Goal: Task Accomplishment & Management: Manage account settings

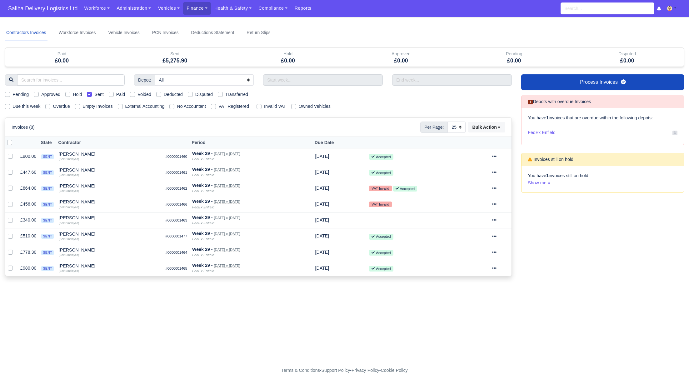
select select "25"
click at [42, 6] on span "Saliha Delivery Logistics Ltd" at bounding box center [43, 8] width 76 height 12
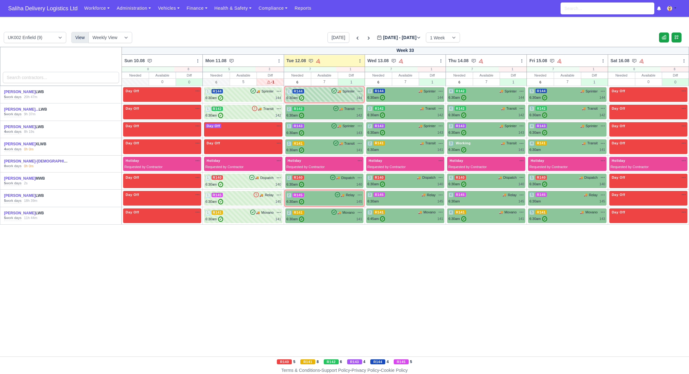
click at [318, 92] on div "2 R144 🚚 Sprinter" at bounding box center [324, 91] width 76 height 6
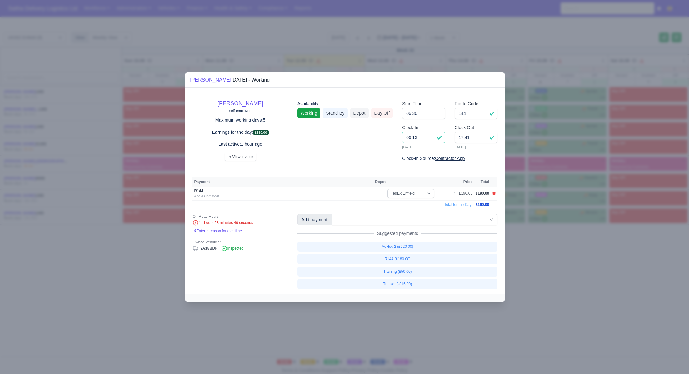
click at [421, 139] on input "06:13" at bounding box center [423, 137] width 43 height 11
type input "06:30"
drag, startPoint x: 473, startPoint y: 139, endPoint x: 444, endPoint y: 139, distance: 29.4
click at [444, 139] on div "Clock In 06:30 12/08/2025 Clock Out 17:41 12/08/2025" at bounding box center [449, 139] width 105 height 31
type input "17:00"
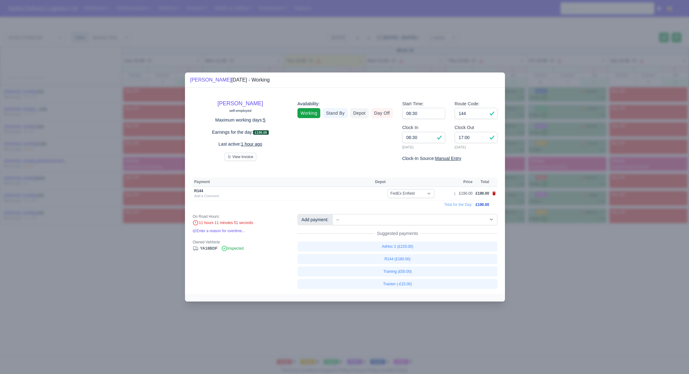
click at [495, 194] on icon at bounding box center [493, 194] width 3 height 4
select select
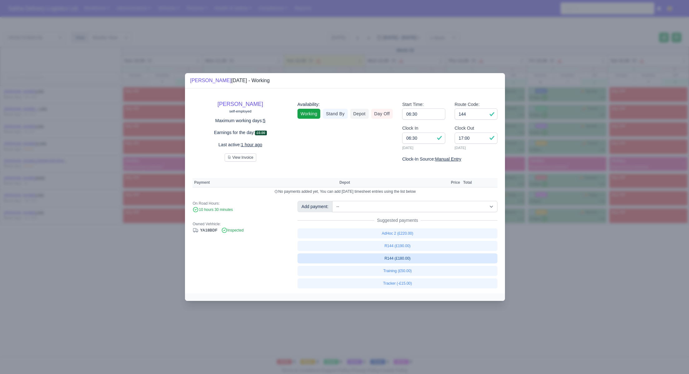
click at [402, 258] on link "R144 (£180.00)" at bounding box center [397, 258] width 200 height 10
select select "1"
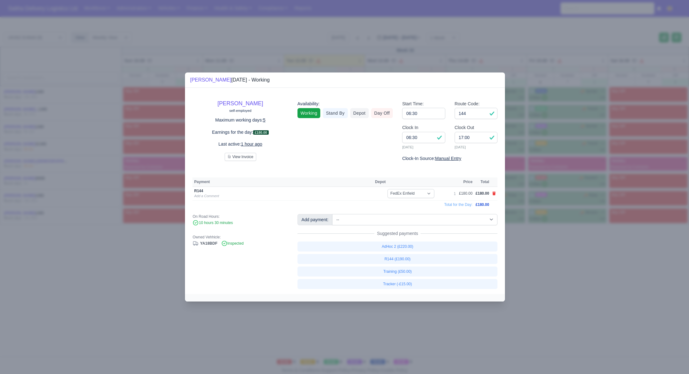
click at [530, 257] on div at bounding box center [344, 187] width 689 height 374
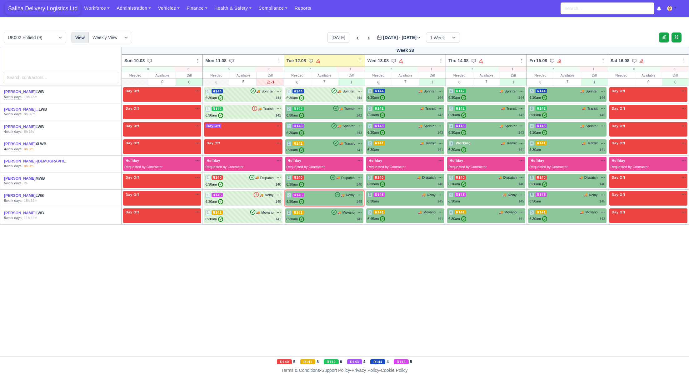
click at [27, 8] on span "Saliha Delivery Logistics Ltd" at bounding box center [43, 8] width 76 height 12
click at [29, 7] on span "Saliha Delivery Logistics Ltd" at bounding box center [43, 8] width 76 height 12
click at [319, 116] on div "6:30am ✓ 142" at bounding box center [324, 115] width 76 height 5
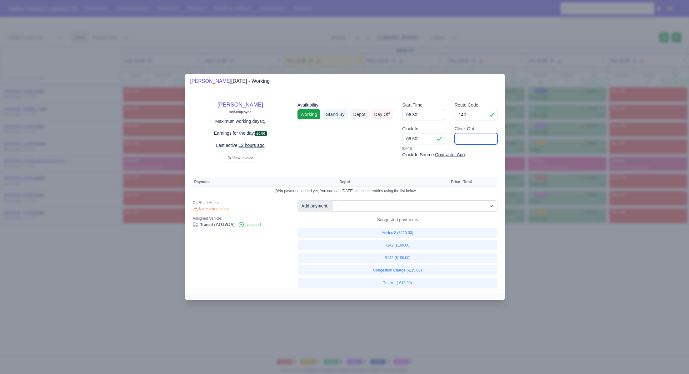
click at [480, 140] on input "Clock Out" at bounding box center [476, 138] width 43 height 11
type input "15:20"
click at [476, 115] on input "142" at bounding box center [476, 114] width 43 height 11
type input "140"
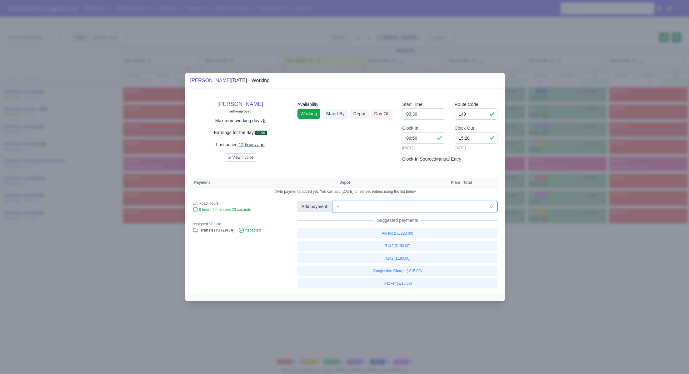
click at [378, 206] on select "-- Ad-Hoc 1 (AD-HO) Ad-Hoc 2 (AD-HO) Ad-Hoc 3 (AD-HO) Ad-Hoc 4 (AD-HO) Ad-Hoc 5…" at bounding box center [414, 206] width 165 height 11
click at [333, 201] on select "-- Ad-Hoc 1 (AD-HO) Ad-Hoc 2 (AD-HO) Ad-Hoc 3 (AD-HO) Ad-Hoc 4 (AD-HO) Ad-Hoc 5…" at bounding box center [414, 206] width 165 height 11
select select "1"
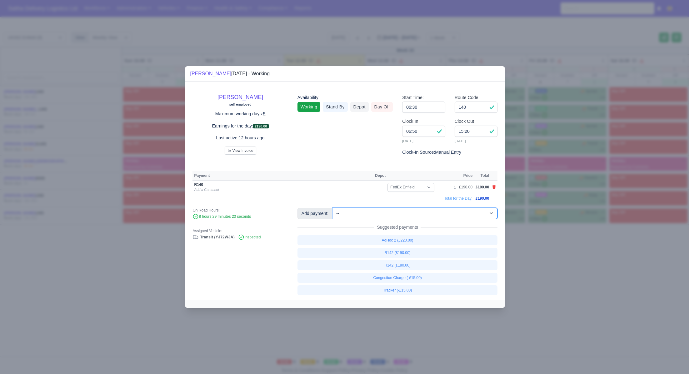
click at [437, 212] on select "-- Ad-Hoc 1 (AD-HO) Ad-Hoc 2 (AD-HO) Ad-Hoc 3 (AD-HO) Ad-Hoc 4 (AD-HO) Ad-Hoc 5…" at bounding box center [414, 213] width 165 height 11
click at [333, 208] on select "-- Ad-Hoc 1 (AD-HO) Ad-Hoc 2 (AD-HO) Ad-Hoc 3 (AD-HO) Ad-Hoc 4 (AD-HO) Ad-Hoc 5…" at bounding box center [414, 213] width 165 height 11
select select "1"
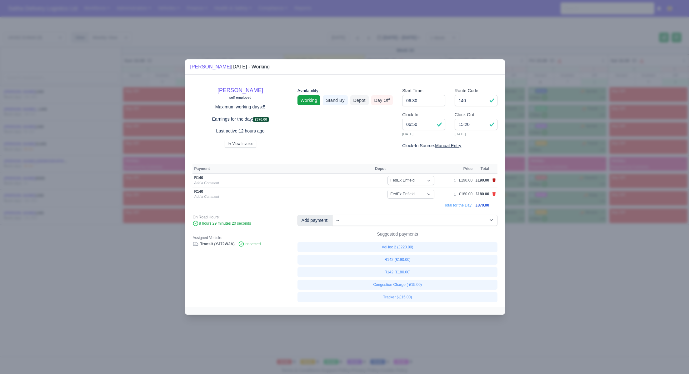
click at [494, 180] on icon at bounding box center [493, 180] width 3 height 4
select select
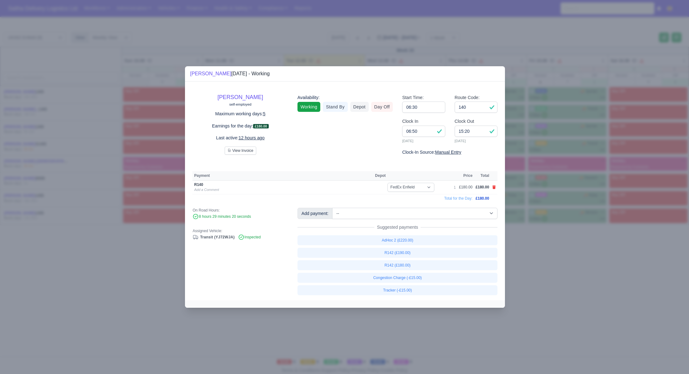
drag, startPoint x: 537, startPoint y: 248, endPoint x: 521, endPoint y: 236, distance: 20.0
click at [537, 248] on div at bounding box center [344, 187] width 689 height 374
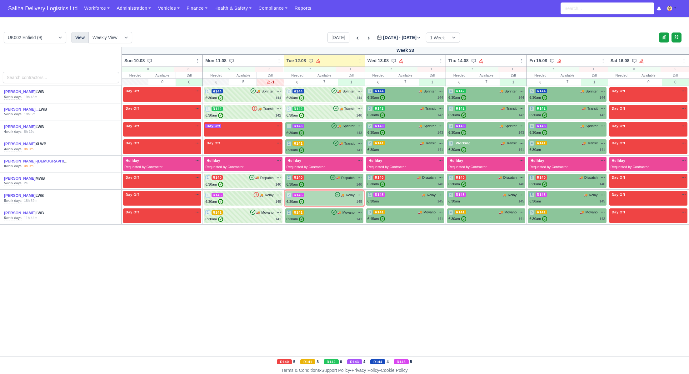
click at [317, 198] on div "2 R145 🚚 Relay" at bounding box center [324, 198] width 76 height 12
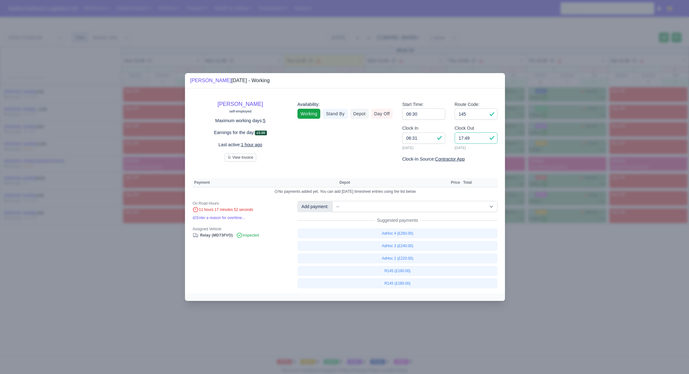
drag, startPoint x: 475, startPoint y: 141, endPoint x: 449, endPoint y: 137, distance: 26.6
click at [448, 136] on div "Clock In 06:31 12/08/2025 Clock Out 17:49 12/08/2025" at bounding box center [449, 140] width 105 height 31
type input "15:30"
click at [479, 116] on input "145" at bounding box center [476, 113] width 43 height 11
click at [398, 282] on link "R145 (£180.00)" at bounding box center [397, 283] width 200 height 10
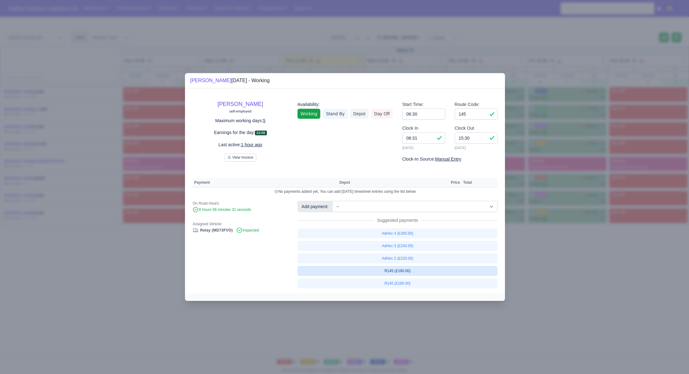
select select "1"
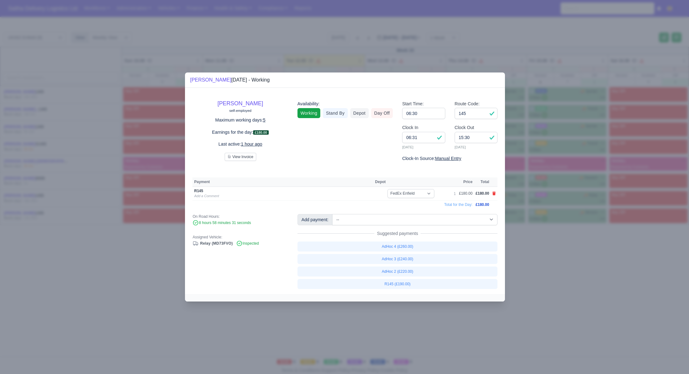
click at [532, 285] on div at bounding box center [344, 187] width 689 height 374
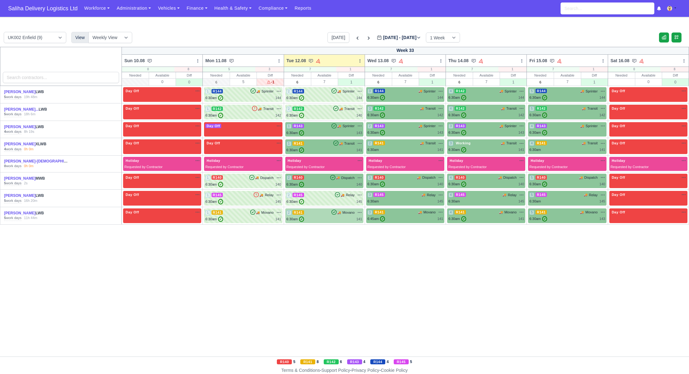
click at [343, 220] on div "6:30am ✓ 141" at bounding box center [324, 219] width 76 height 5
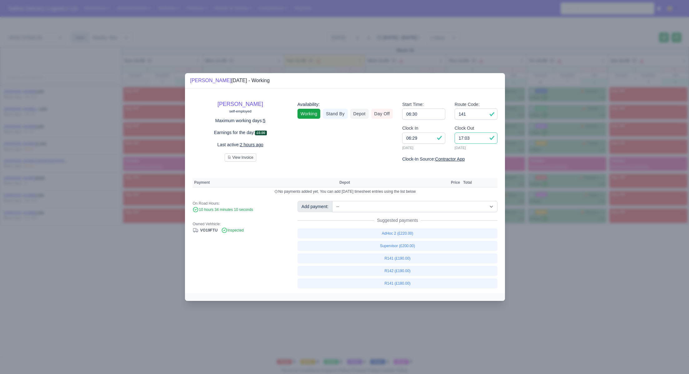
click at [480, 139] on input "17:03" at bounding box center [476, 137] width 43 height 11
type input "1"
type input "16:00"
click at [475, 116] on input "141" at bounding box center [476, 113] width 43 height 11
select select "1"
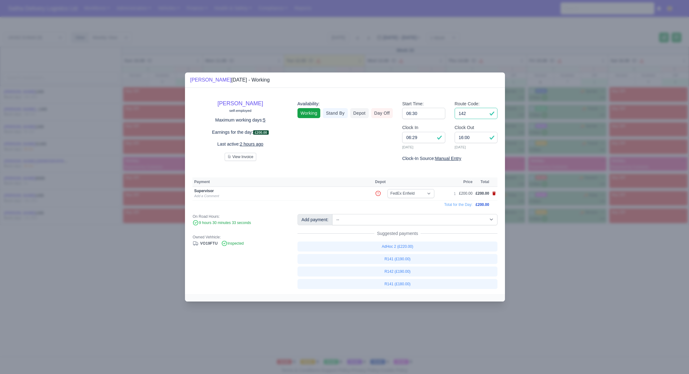
type input "142"
click at [494, 194] on icon at bounding box center [493, 194] width 3 height 4
select select
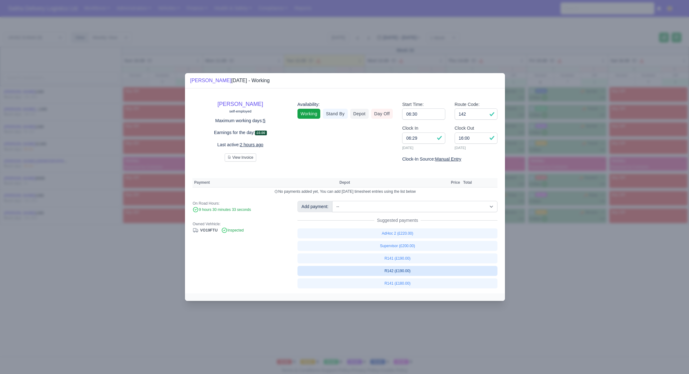
click at [399, 272] on link "R142 (£190.00)" at bounding box center [397, 271] width 200 height 10
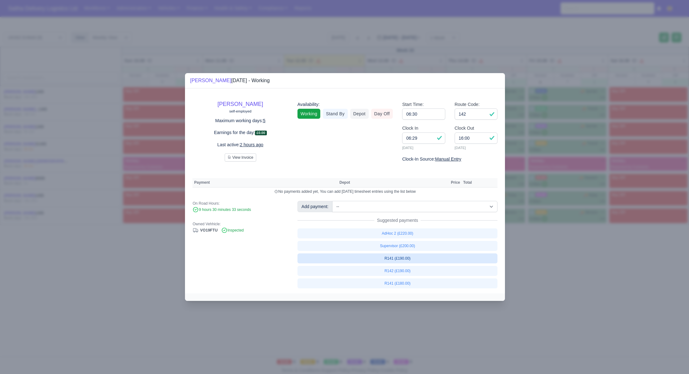
select select "1"
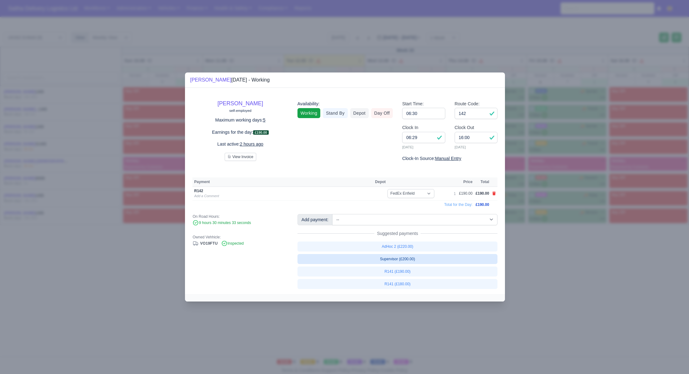
drag, startPoint x: 550, startPoint y: 275, endPoint x: 469, endPoint y: 253, distance: 83.9
click at [550, 275] on div at bounding box center [344, 187] width 689 height 374
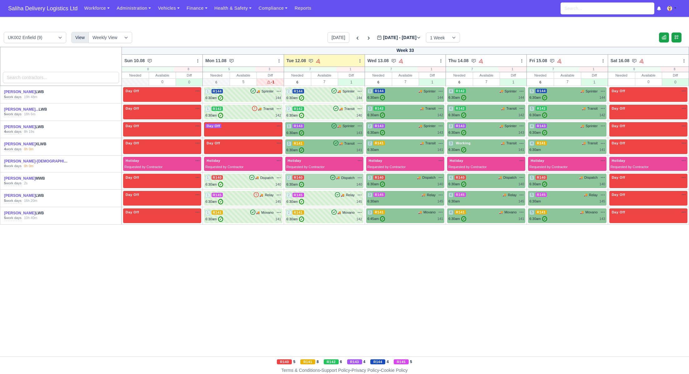
click at [328, 179] on div "2 R140 🚚 Dispatch" at bounding box center [324, 178] width 76 height 6
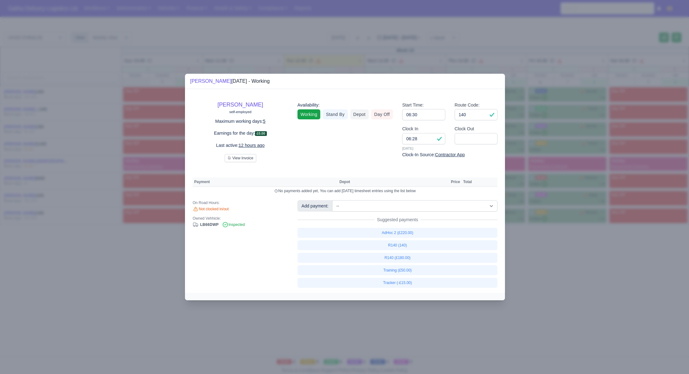
drag, startPoint x: 547, startPoint y: 289, endPoint x: 450, endPoint y: 219, distance: 119.1
click at [546, 288] on div at bounding box center [344, 187] width 689 height 374
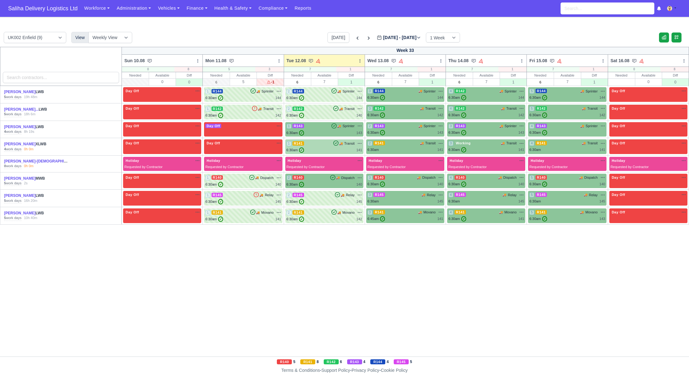
click at [305, 146] on div "1 R141 🚚 Transit" at bounding box center [324, 144] width 76 height 6
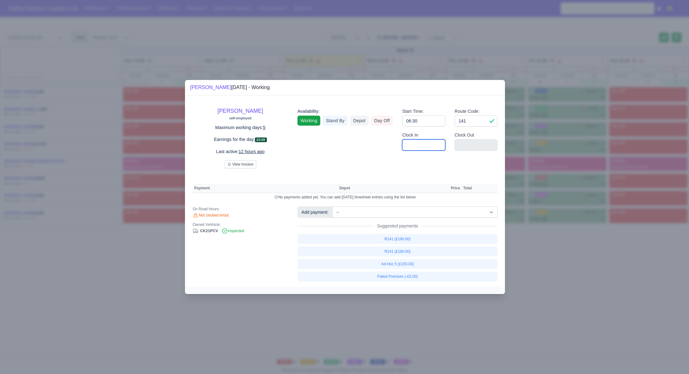
drag, startPoint x: 420, startPoint y: 145, endPoint x: 423, endPoint y: 149, distance: 4.7
click at [420, 145] on input "Clock In" at bounding box center [423, 144] width 43 height 11
type input "06:30"
click at [475, 144] on input "Clock Out" at bounding box center [476, 144] width 43 height 11
type input "15:30"
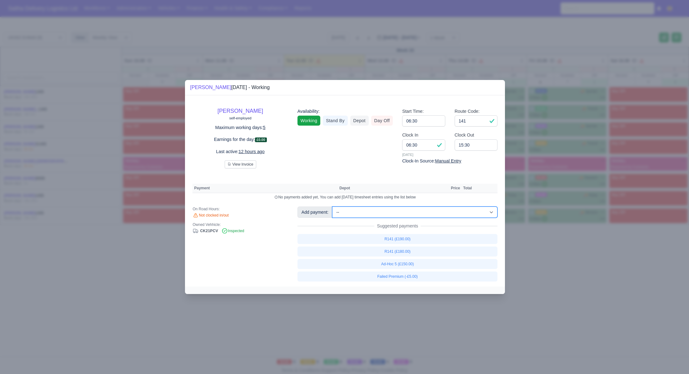
click at [399, 214] on select "-- Ad-Hoc 1 (AD-HO) Ad-Hoc 2 (AD-HO) Ad-Hoc 3 (AD-HO) Ad-Hoc 4 (AD-HO) Ad-Hoc 5…" at bounding box center [414, 212] width 165 height 11
drag, startPoint x: 471, startPoint y: 120, endPoint x: 450, endPoint y: 120, distance: 21.9
click at [450, 120] on div "Route Code: 141" at bounding box center [476, 119] width 52 height 24
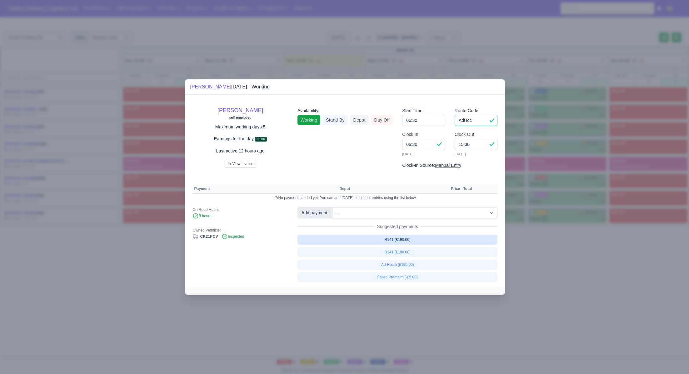
type input "AdHoc"
click at [408, 239] on link "R141 (£190.00)" at bounding box center [397, 240] width 200 height 10
select select "1"
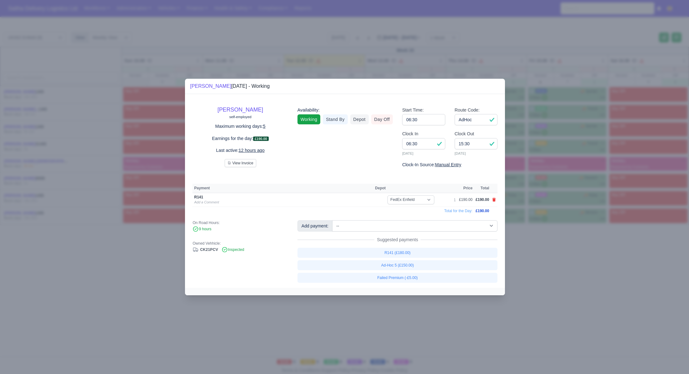
drag, startPoint x: 541, startPoint y: 256, endPoint x: 481, endPoint y: 218, distance: 70.7
click at [541, 256] on div at bounding box center [344, 187] width 689 height 374
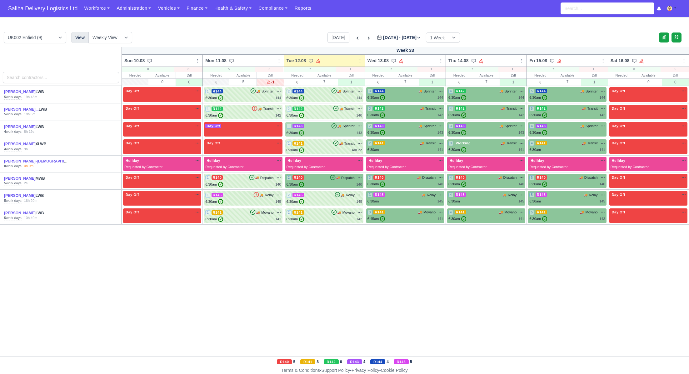
click at [321, 128] on div "1 R143 🚚 Sprinter" at bounding box center [324, 126] width 76 height 6
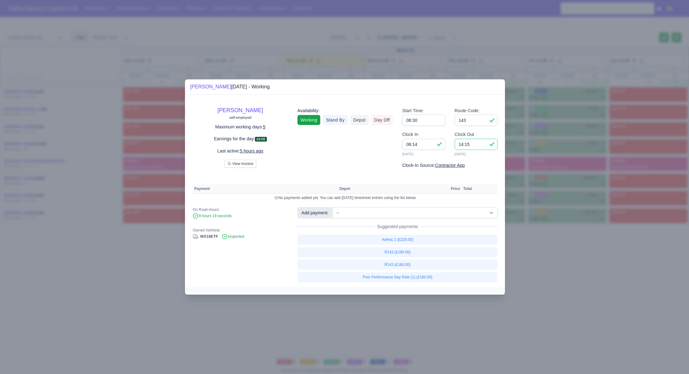
click at [474, 145] on input "14:15" at bounding box center [476, 144] width 43 height 11
click at [405, 263] on link "R143 (£180.00)" at bounding box center [397, 265] width 200 height 10
select select "1"
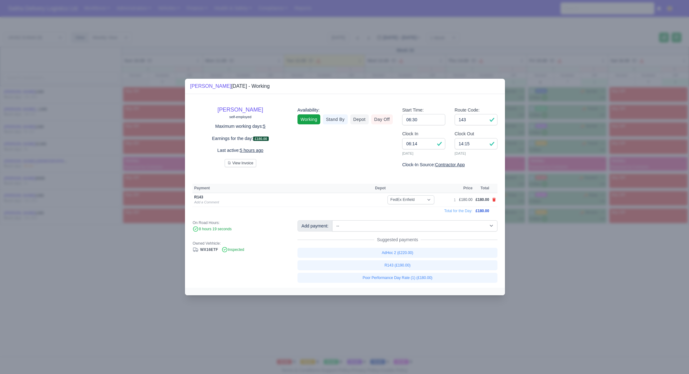
drag, startPoint x: 572, startPoint y: 270, endPoint x: 476, endPoint y: 211, distance: 112.1
click at [571, 270] on div at bounding box center [344, 187] width 689 height 374
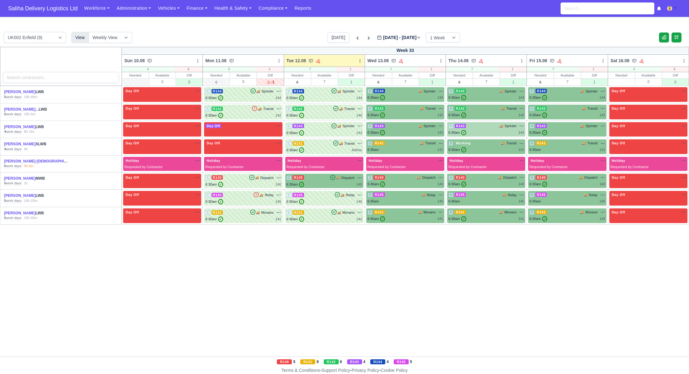
click at [481, 129] on div "3 R143 🚚 Sprinter" at bounding box center [486, 129] width 76 height 12
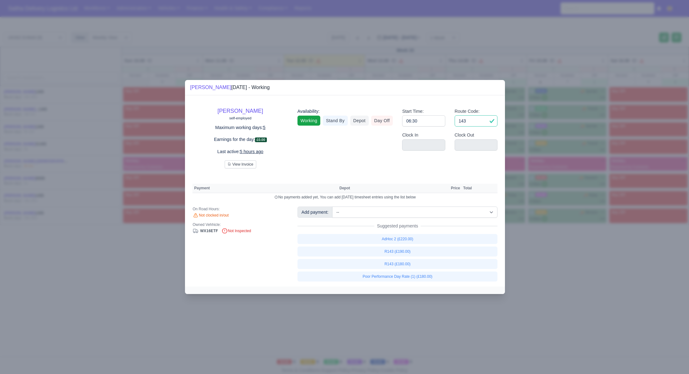
drag, startPoint x: 475, startPoint y: 122, endPoint x: 446, endPoint y: 120, distance: 29.8
click at [446, 120] on div "Start Time: 06:30 Route Code: 143" at bounding box center [449, 120] width 105 height 24
drag, startPoint x: 432, startPoint y: 122, endPoint x: 393, endPoint y: 121, distance: 38.4
click at [393, 121] on div "Adrian Soaigo self-employed Maximum working days: 5 Earnings for the day: £0.00…" at bounding box center [345, 136] width 314 height 66
click at [383, 119] on link "Day Off" at bounding box center [382, 121] width 22 height 10
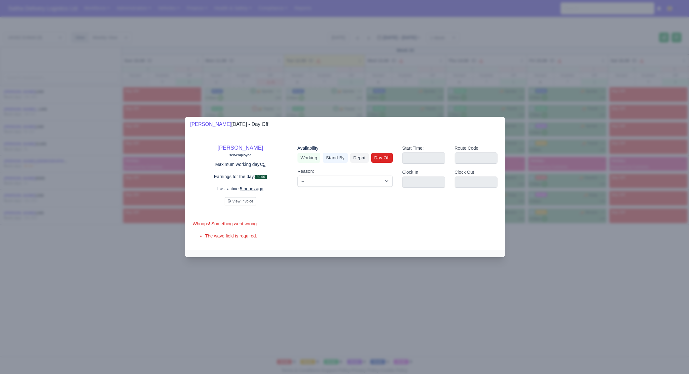
click at [566, 253] on div at bounding box center [344, 187] width 689 height 374
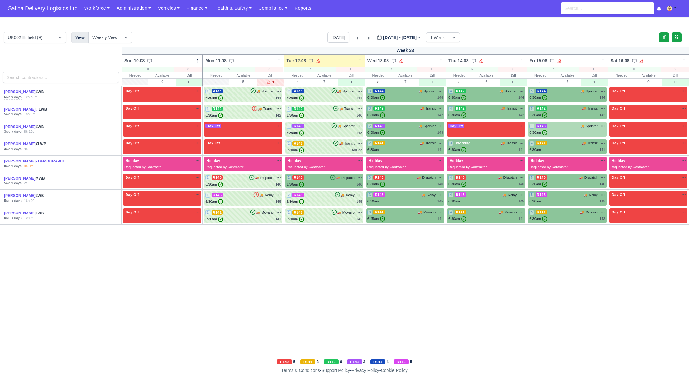
click at [559, 126] on div "1 R143 🚚 Sprinter" at bounding box center [567, 125] width 76 height 5
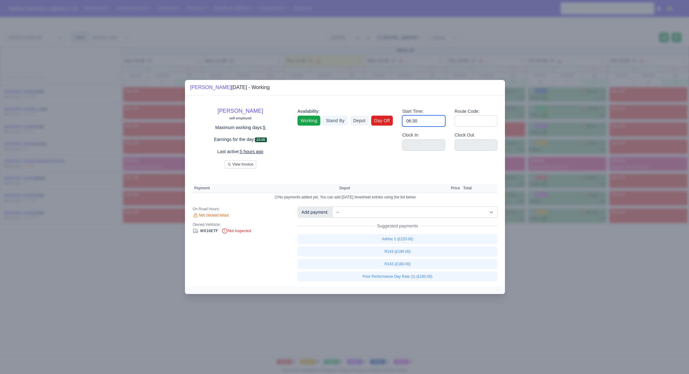
drag, startPoint x: 428, startPoint y: 124, endPoint x: 390, endPoint y: 120, distance: 39.0
click at [390, 120] on div "Adrian Soaigo self-employed Maximum working days: 5 Earnings for the day: £0.00…" at bounding box center [345, 136] width 314 height 66
click at [381, 121] on link "Day Off" at bounding box center [382, 121] width 22 height 10
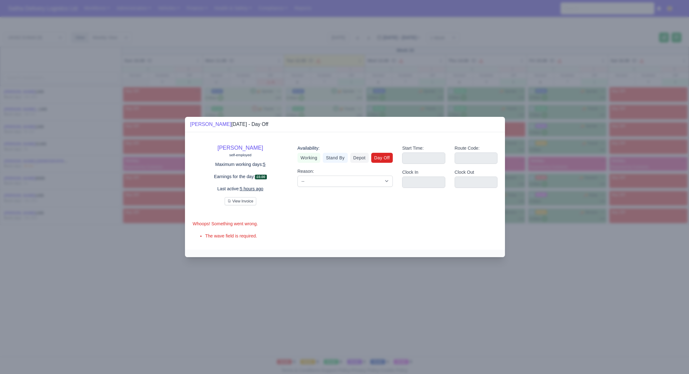
click at [583, 259] on div at bounding box center [344, 187] width 689 height 374
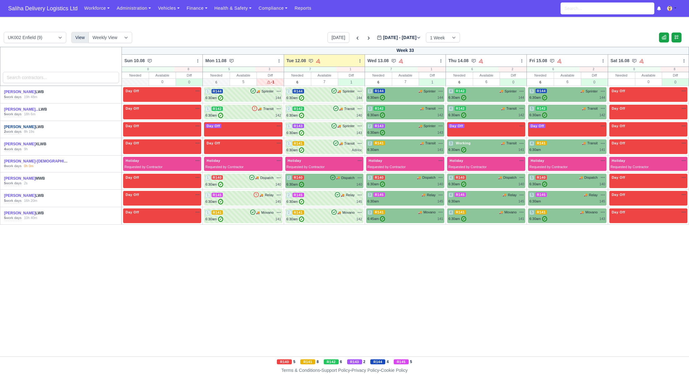
click at [18, 129] on link "[PERSON_NAME]" at bounding box center [20, 127] width 32 height 4
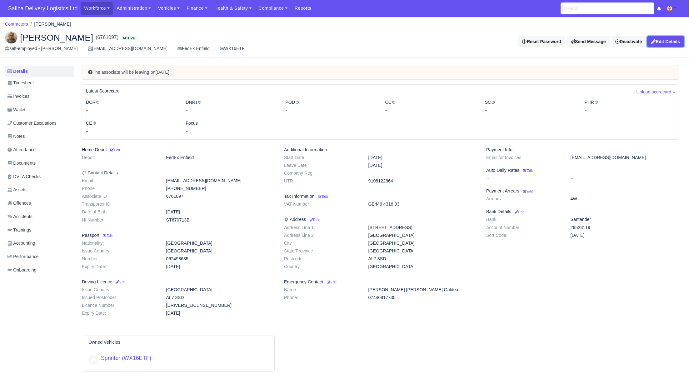
click at [672, 44] on link "Edit Details" at bounding box center [665, 41] width 37 height 11
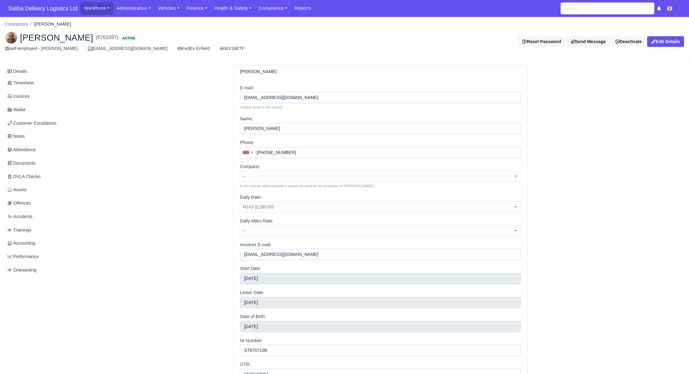
select select "7"
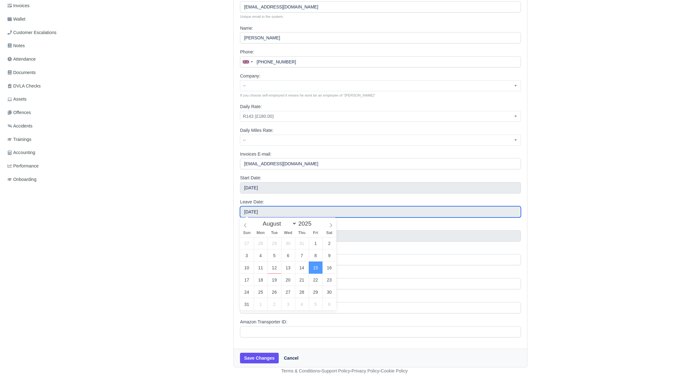
click at [281, 213] on input "[DATE]" at bounding box center [380, 211] width 281 height 11
type input "August 13, 2025"
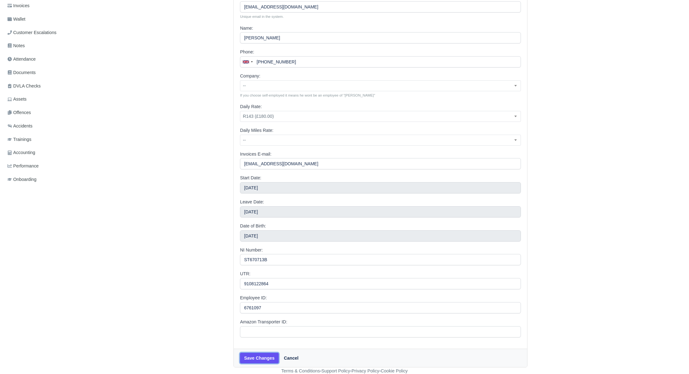
click at [260, 359] on button "Save Changes" at bounding box center [259, 358] width 38 height 11
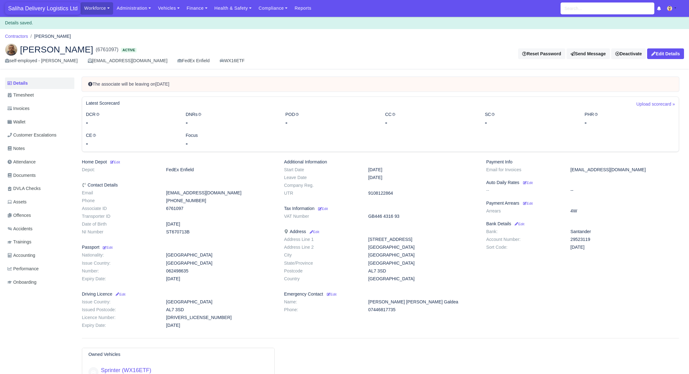
click at [12, 7] on span "Saliha Delivery Logistics Ltd" at bounding box center [43, 8] width 76 height 12
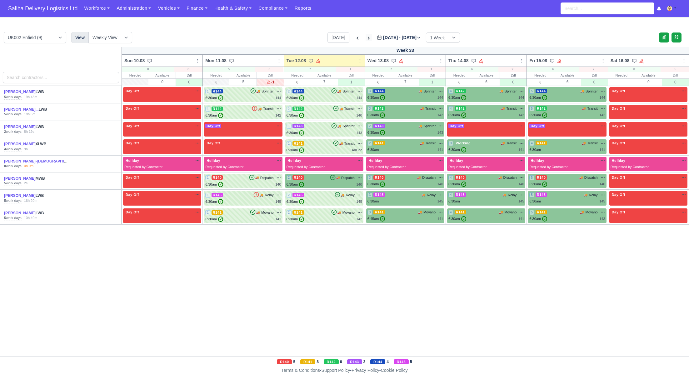
click at [366, 38] on icon at bounding box center [369, 38] width 6 height 6
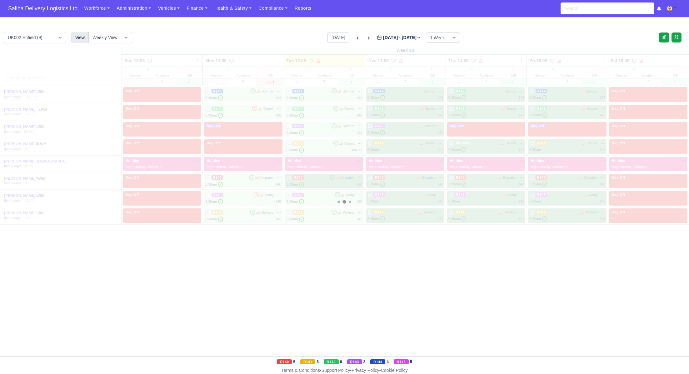
type input "2025-08-19"
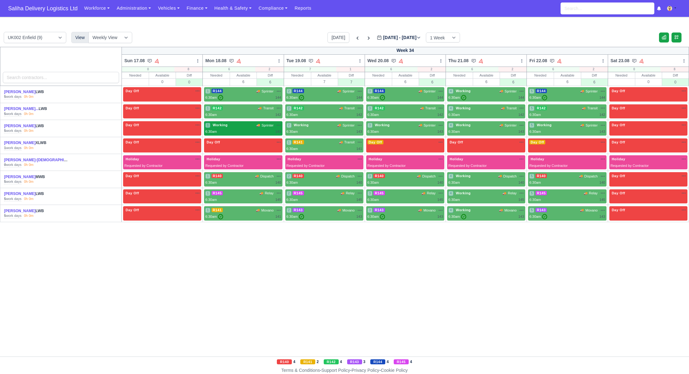
click at [248, 127] on div "1 Working 🚚 Sprinter" at bounding box center [243, 124] width 76 height 5
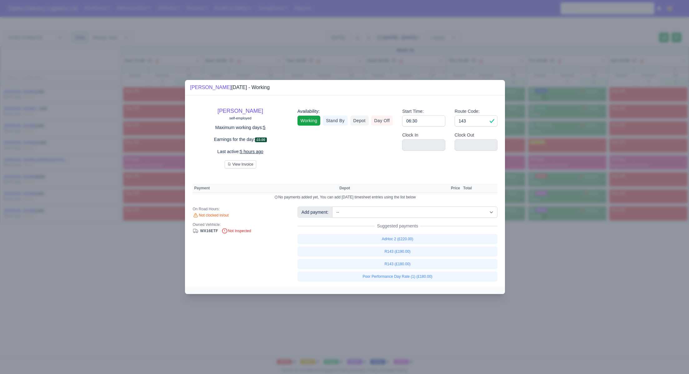
drag, startPoint x: 386, startPoint y: 119, endPoint x: 414, endPoint y: 135, distance: 31.9
click at [387, 119] on link "Day Off" at bounding box center [382, 121] width 22 height 10
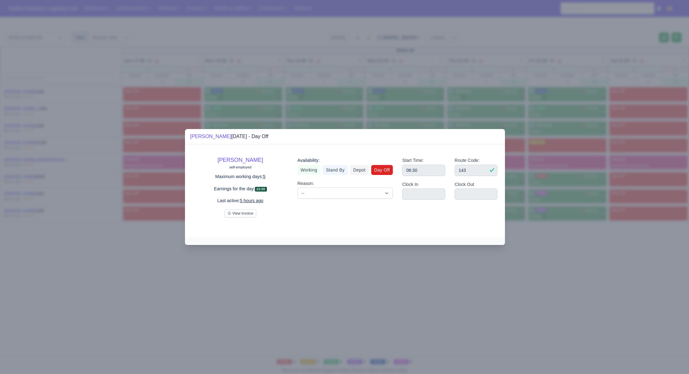
drag, startPoint x: 586, startPoint y: 264, endPoint x: 465, endPoint y: 212, distance: 132.3
click at [582, 262] on div at bounding box center [344, 187] width 689 height 374
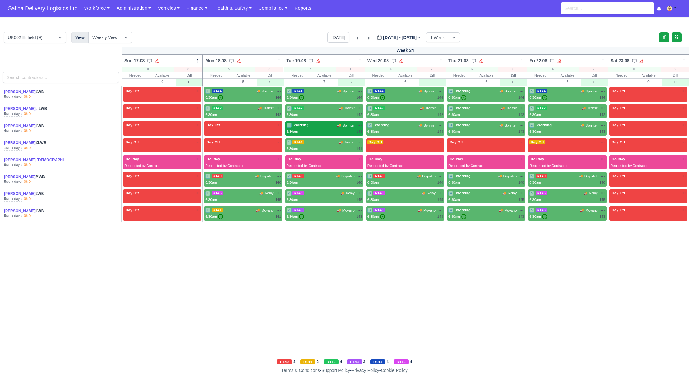
click at [322, 128] on div "1 Working 🚚 Sprinter" at bounding box center [324, 128] width 76 height 12
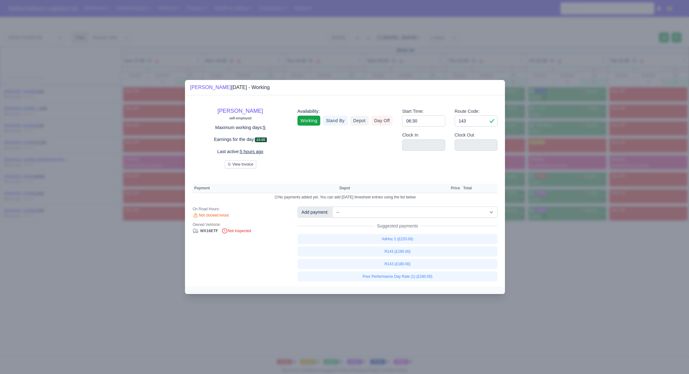
drag, startPoint x: 381, startPoint y: 120, endPoint x: 400, endPoint y: 137, distance: 26.1
click at [381, 120] on link "Day Off" at bounding box center [382, 121] width 22 height 10
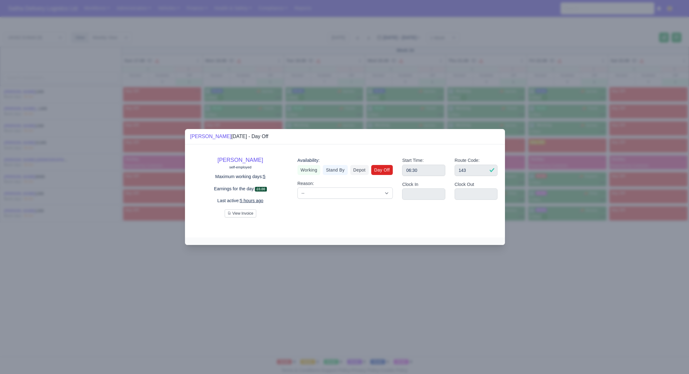
click at [583, 267] on div at bounding box center [344, 187] width 689 height 374
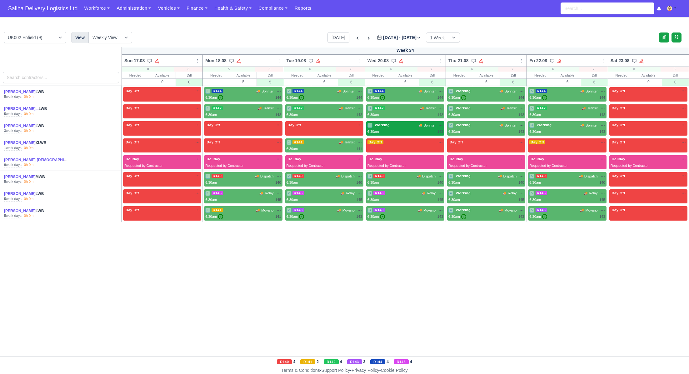
click at [394, 122] on div "1 Working 🚚 Sprinter" at bounding box center [405, 128] width 78 height 14
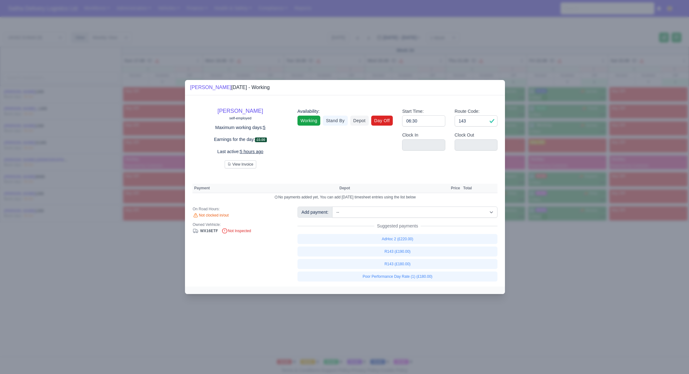
click at [378, 119] on link "Day Off" at bounding box center [382, 121] width 22 height 10
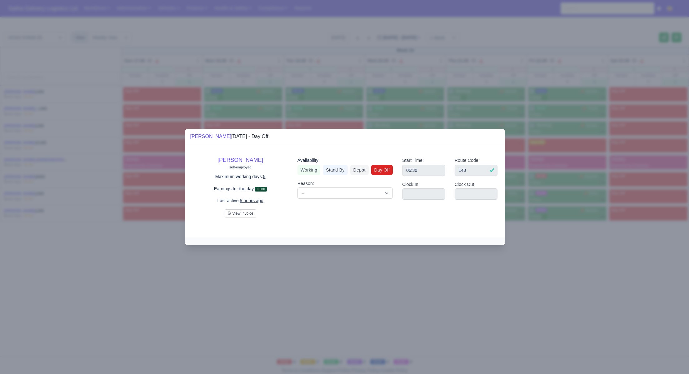
drag, startPoint x: 583, startPoint y: 269, endPoint x: 578, endPoint y: 263, distance: 7.3
click at [581, 267] on div at bounding box center [344, 187] width 689 height 374
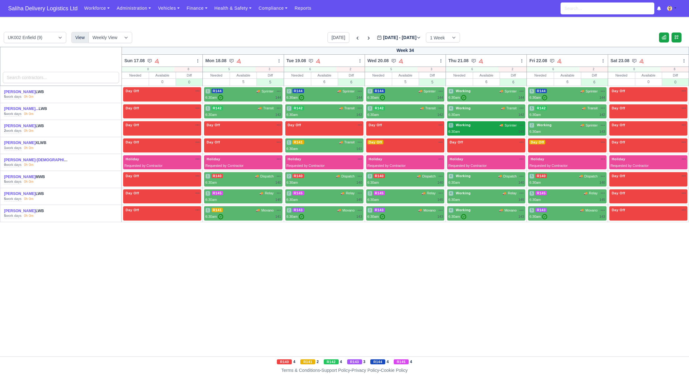
click at [466, 128] on div "1 Working 🚚 Sprinter" at bounding box center [486, 128] width 76 height 12
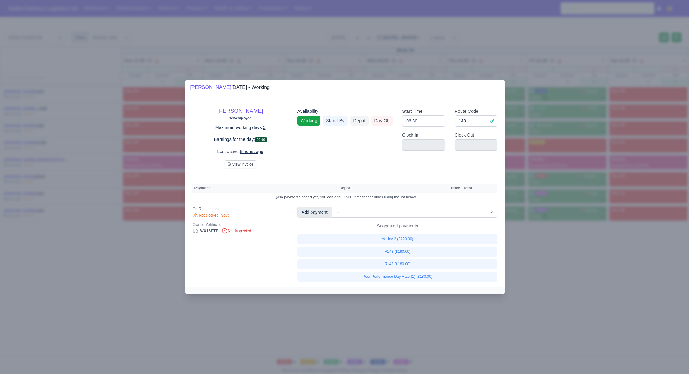
click at [610, 285] on div at bounding box center [344, 187] width 689 height 374
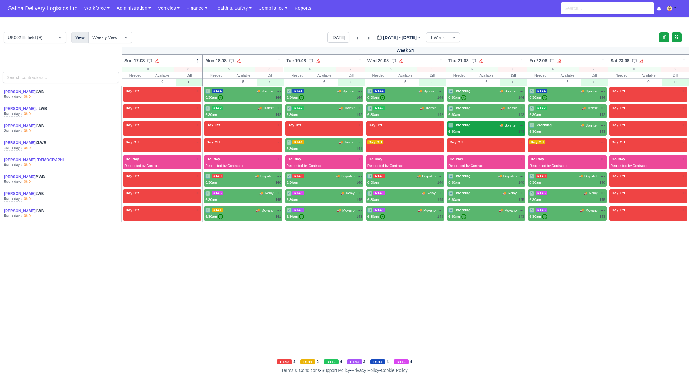
click at [471, 127] on div "1 Working" at bounding box center [459, 124] width 23 height 5
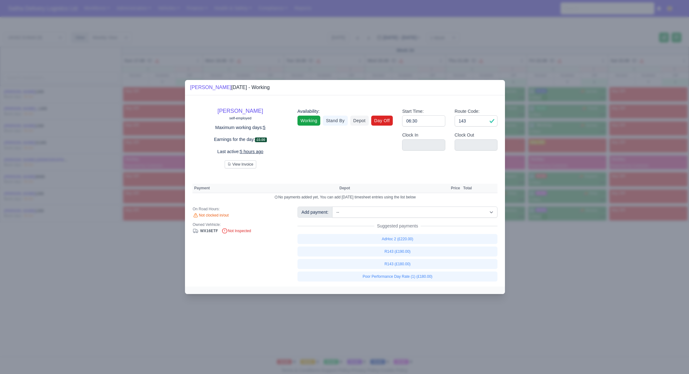
click at [389, 118] on link "Day Off" at bounding box center [382, 121] width 22 height 10
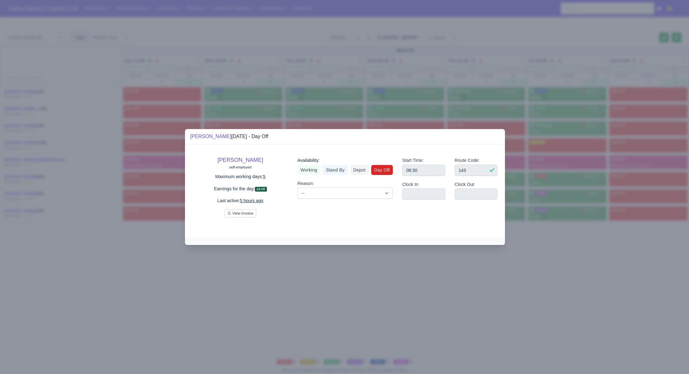
click at [580, 257] on div at bounding box center [344, 187] width 689 height 374
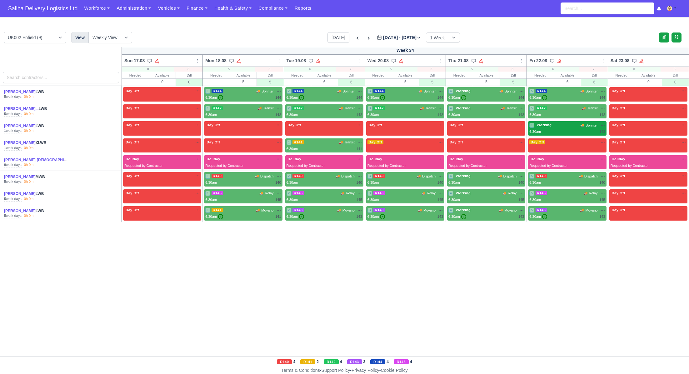
click at [557, 127] on div "1 Working 🚚 Sprinter" at bounding box center [567, 124] width 76 height 5
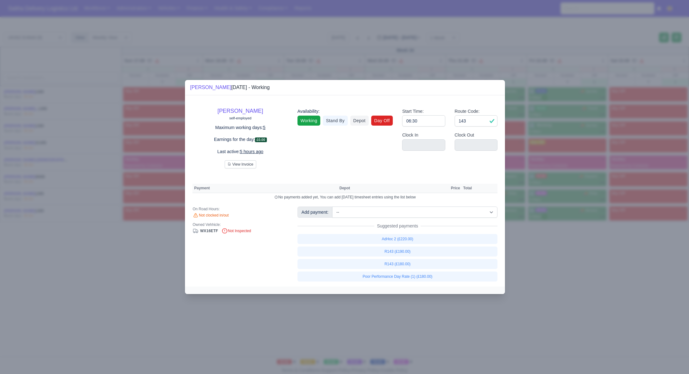
click at [380, 117] on link "Day Off" at bounding box center [382, 121] width 22 height 10
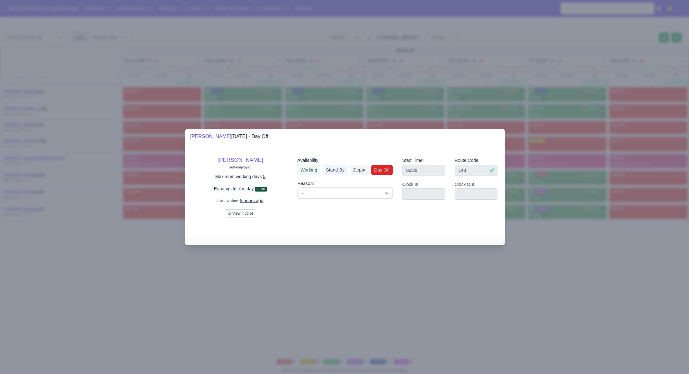
click at [570, 249] on div at bounding box center [344, 187] width 689 height 374
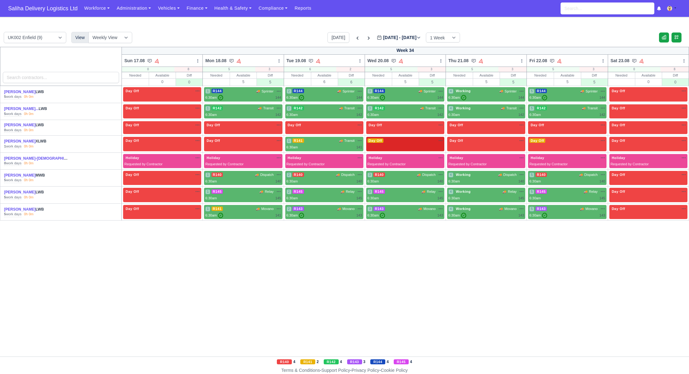
click at [409, 142] on div "Day Off Available" at bounding box center [405, 140] width 76 height 5
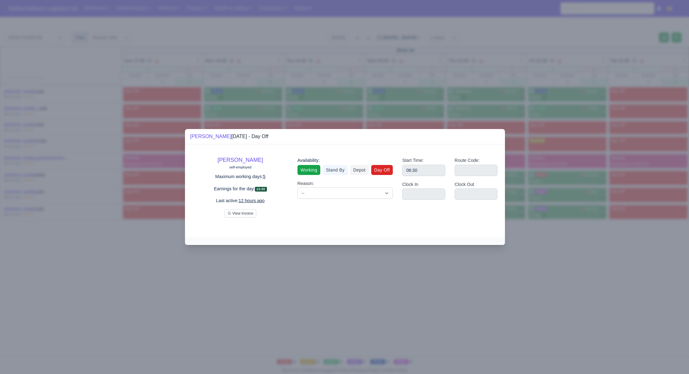
click at [306, 167] on link "Working" at bounding box center [308, 170] width 23 height 10
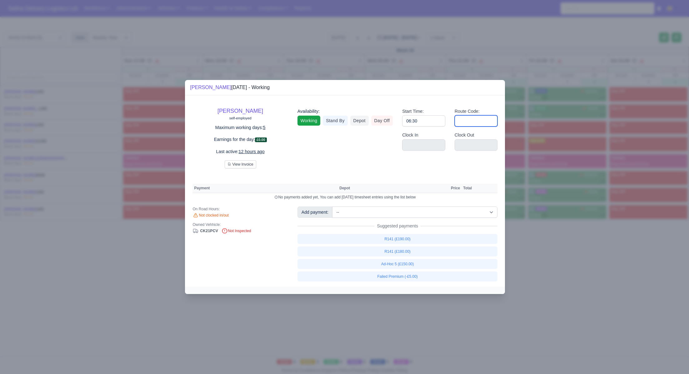
click at [467, 121] on input "Route Code:" at bounding box center [476, 120] width 43 height 11
type input "141"
drag, startPoint x: 569, startPoint y: 258, endPoint x: 565, endPoint y: 253, distance: 5.8
click at [569, 258] on div at bounding box center [344, 187] width 689 height 374
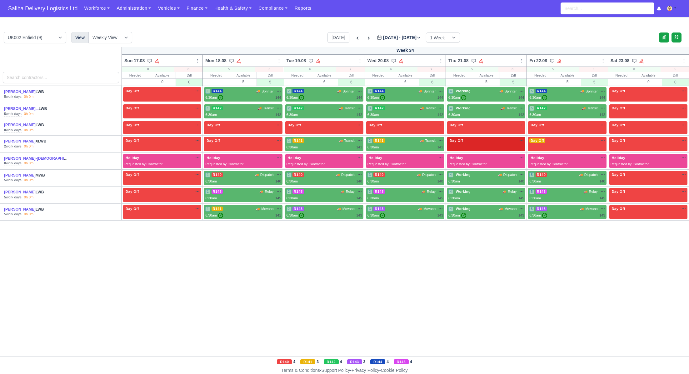
click at [473, 145] on div "Day Off Available" at bounding box center [486, 144] width 78 height 14
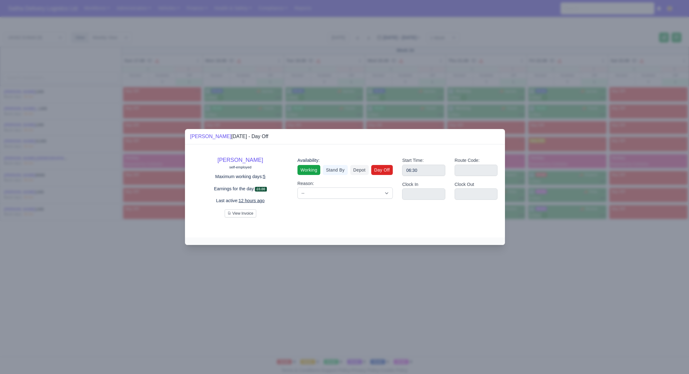
click at [309, 172] on link "Working" at bounding box center [308, 170] width 23 height 10
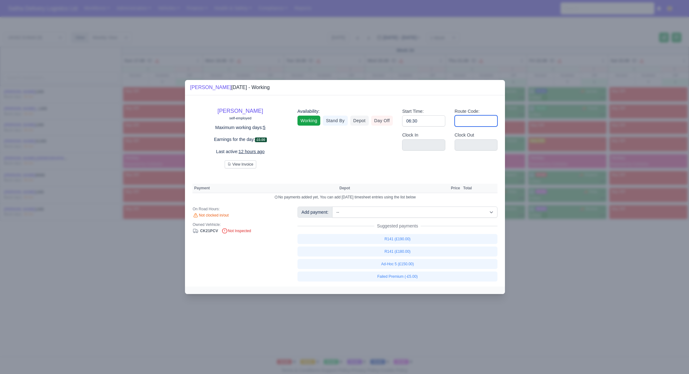
click at [488, 116] on input "Route Code:" at bounding box center [476, 120] width 43 height 11
type input "141"
click at [596, 250] on div at bounding box center [344, 187] width 689 height 374
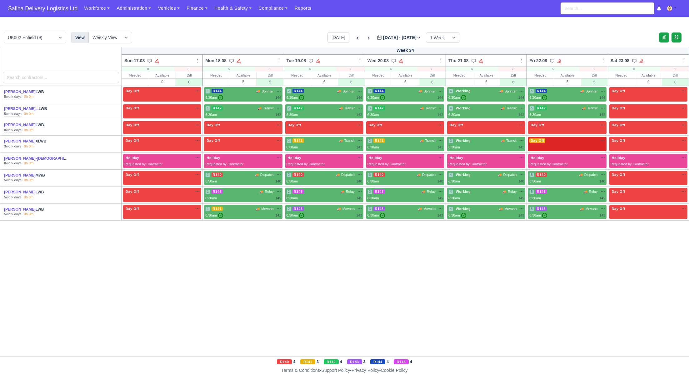
click at [577, 141] on div "Day Off Available" at bounding box center [567, 140] width 76 height 5
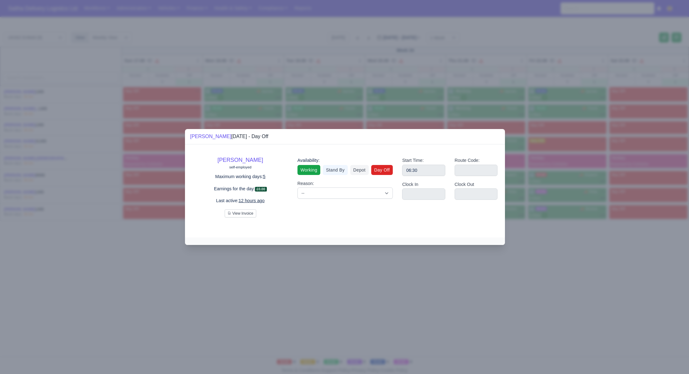
click at [310, 173] on link "Working" at bounding box center [308, 170] width 23 height 10
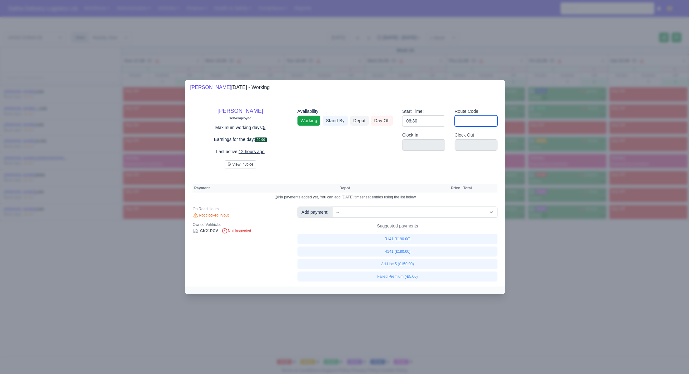
click at [469, 118] on input "Route Code:" at bounding box center [476, 120] width 43 height 11
type input "141"
click at [570, 252] on div at bounding box center [344, 187] width 689 height 374
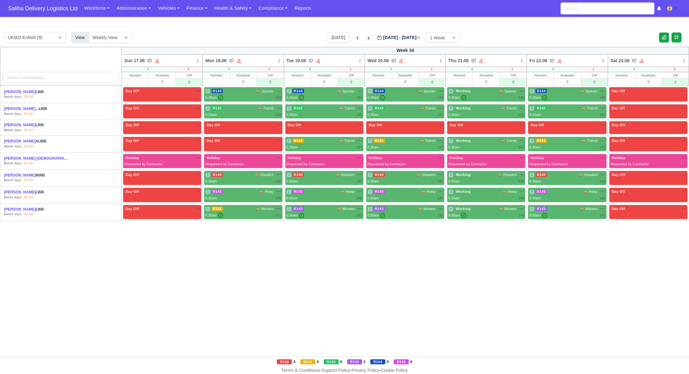
click at [368, 39] on icon at bounding box center [369, 38] width 2 height 3
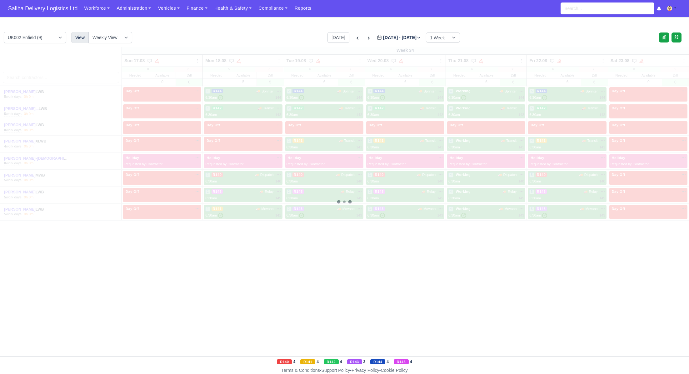
type input "2025-08-26"
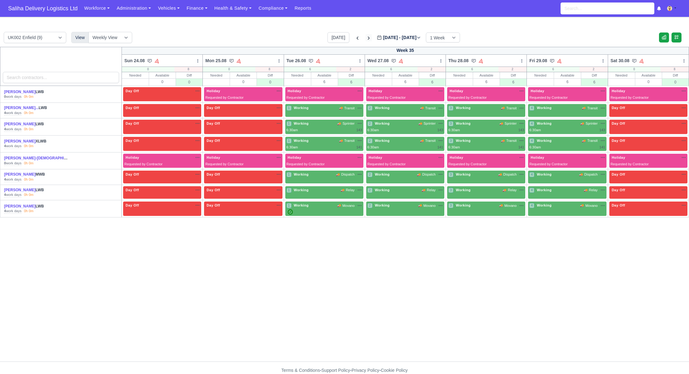
click at [366, 38] on icon at bounding box center [369, 38] width 6 height 6
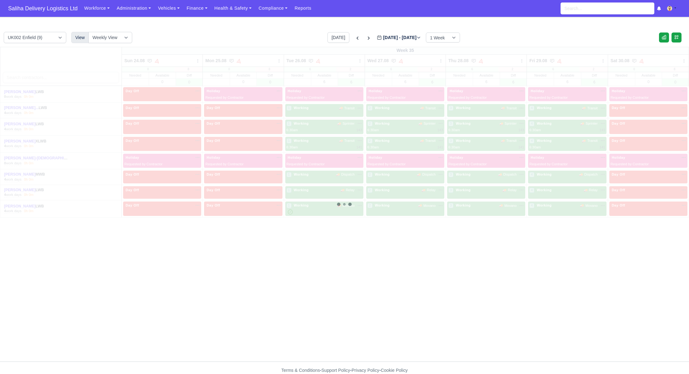
type input "2025-09-02"
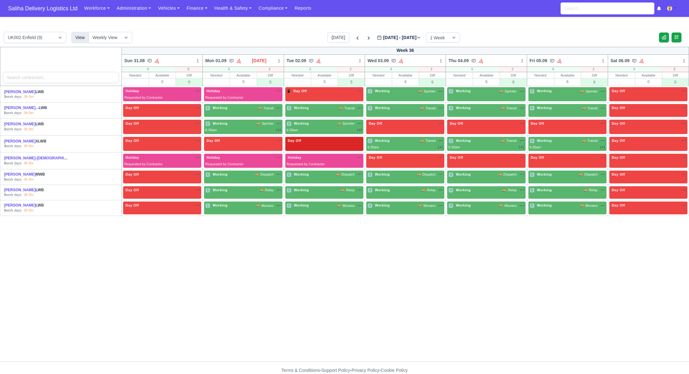
click at [329, 140] on div "Day Off Available" at bounding box center [324, 140] width 76 height 5
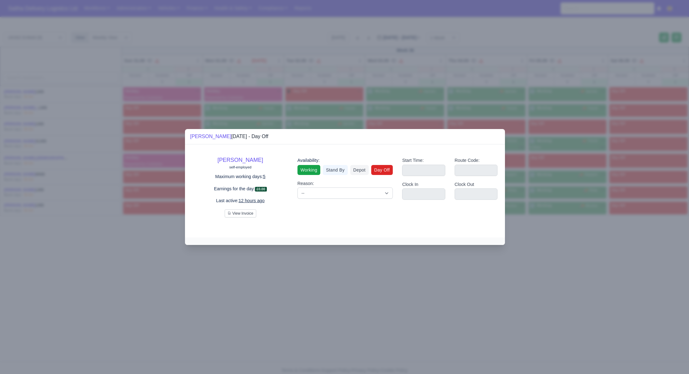
click at [313, 171] on link "Working" at bounding box center [308, 170] width 23 height 10
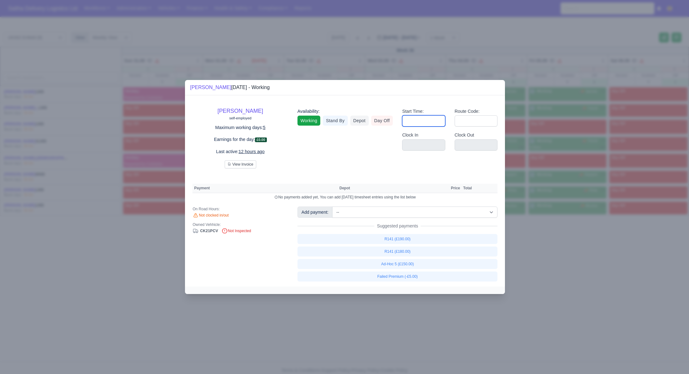
click at [438, 118] on input "Start Time:" at bounding box center [423, 120] width 43 height 11
type input "06:30"
click at [476, 121] on input "Route Code:" at bounding box center [476, 120] width 43 height 11
type input "141"
click at [538, 225] on div at bounding box center [344, 187] width 689 height 374
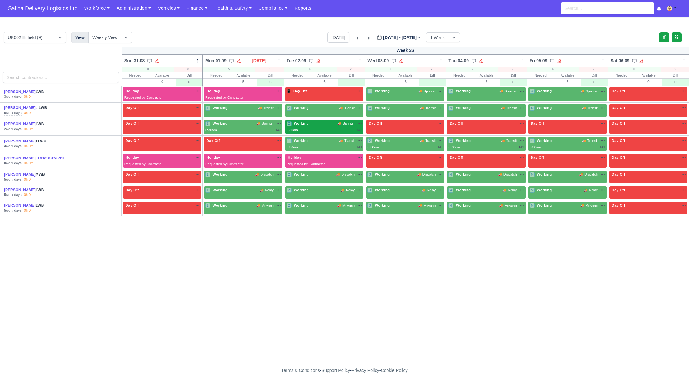
click at [340, 132] on div "6:30am 143" at bounding box center [324, 129] width 76 height 5
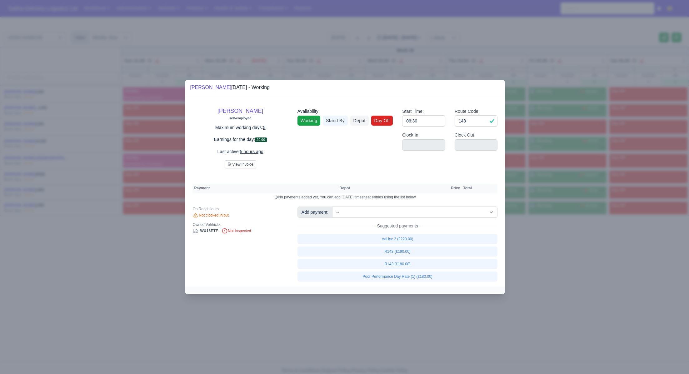
click at [383, 121] on link "Day Off" at bounding box center [382, 121] width 22 height 10
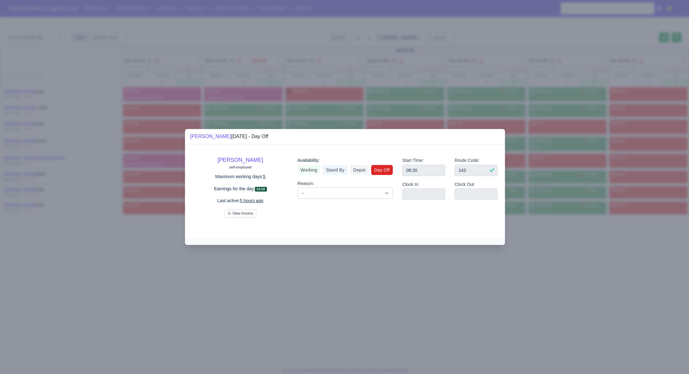
drag, startPoint x: 546, startPoint y: 247, endPoint x: 496, endPoint y: 225, distance: 54.7
click at [545, 246] on div at bounding box center [344, 187] width 689 height 374
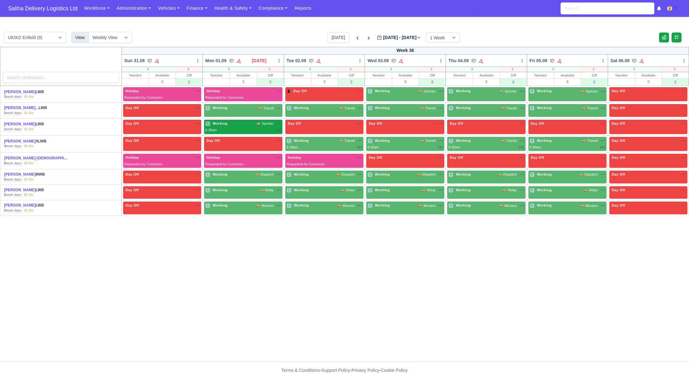
click at [262, 129] on div "6:30am 143" at bounding box center [243, 129] width 76 height 5
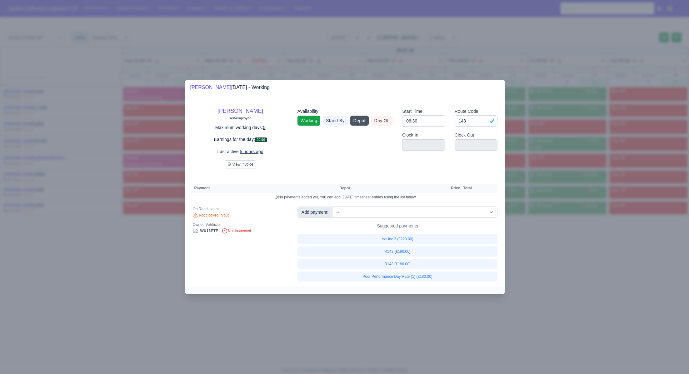
click at [367, 122] on link "Depot" at bounding box center [359, 121] width 18 height 10
click at [374, 121] on link "Day Off" at bounding box center [382, 121] width 22 height 10
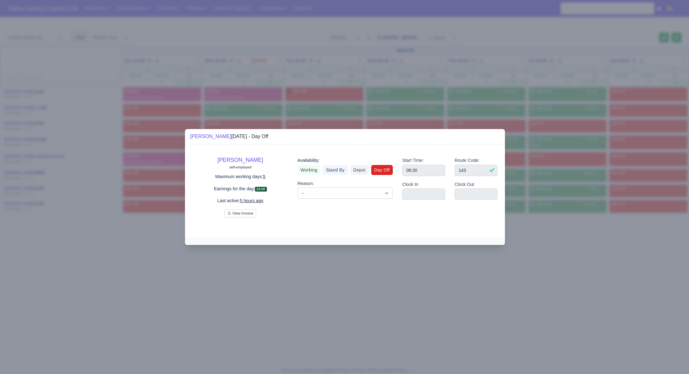
click at [536, 268] on div at bounding box center [344, 187] width 689 height 374
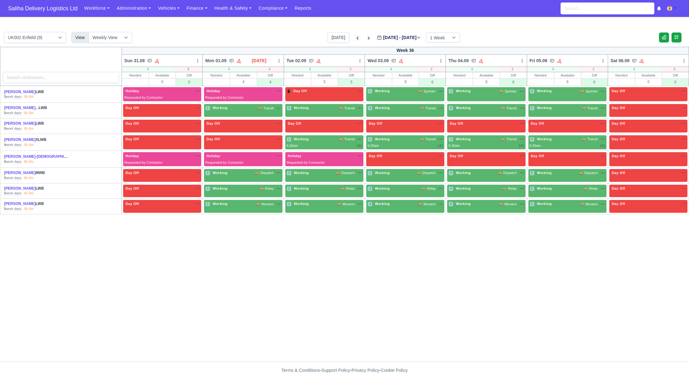
click at [354, 35] on icon at bounding box center [357, 38] width 6 height 6
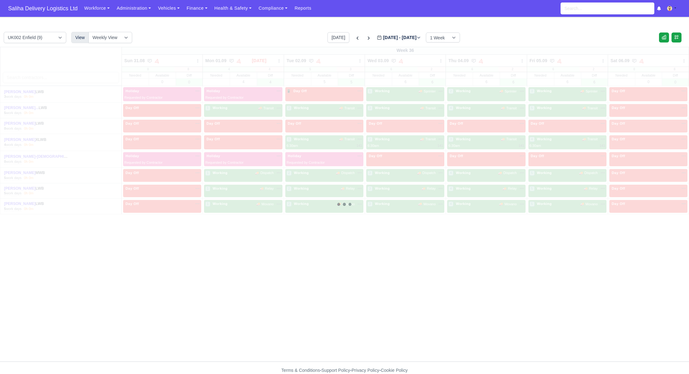
type input "2025-08-26"
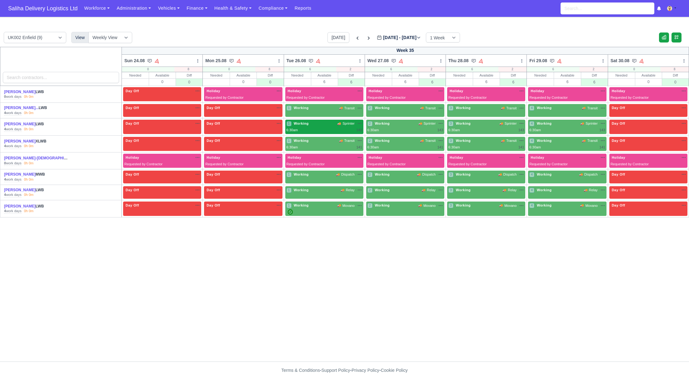
click at [309, 128] on div "6:30am 143" at bounding box center [324, 129] width 76 height 5
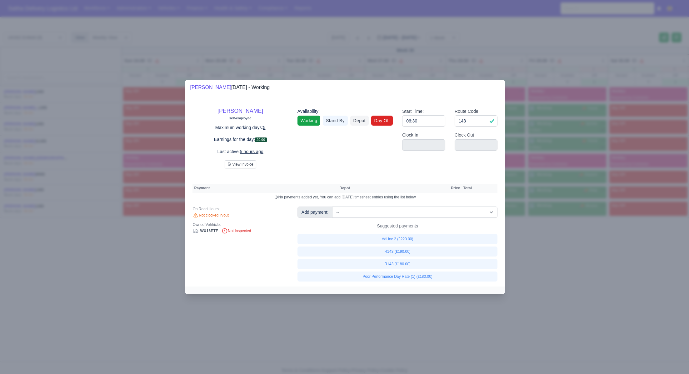
drag, startPoint x: 381, startPoint y: 120, endPoint x: 412, endPoint y: 149, distance: 41.8
click at [381, 120] on link "Day Off" at bounding box center [382, 121] width 22 height 10
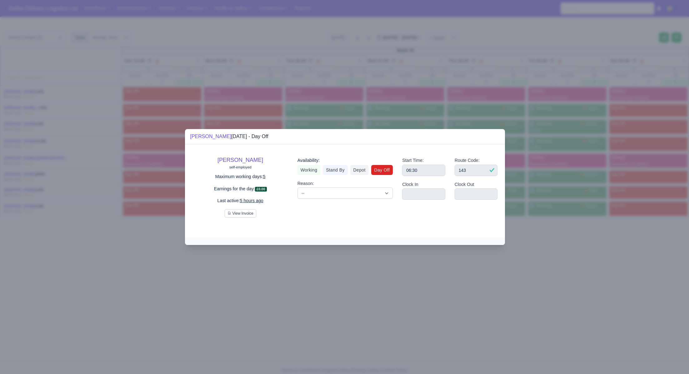
drag, startPoint x: 563, startPoint y: 260, endPoint x: 556, endPoint y: 254, distance: 8.7
click at [562, 259] on div at bounding box center [344, 187] width 689 height 374
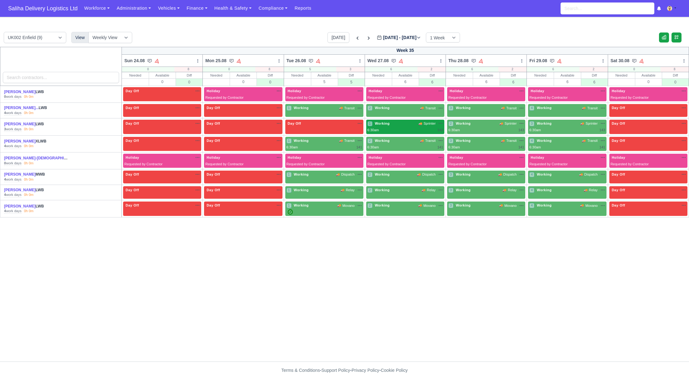
click at [397, 127] on div "1 Working 🚚 Sprinter" at bounding box center [405, 127] width 76 height 12
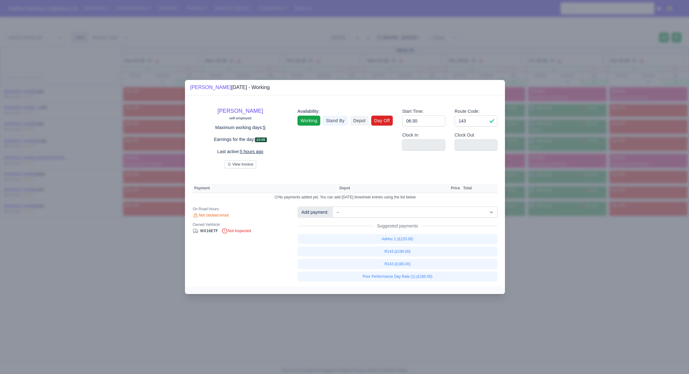
click at [385, 120] on link "Day Off" at bounding box center [382, 121] width 22 height 10
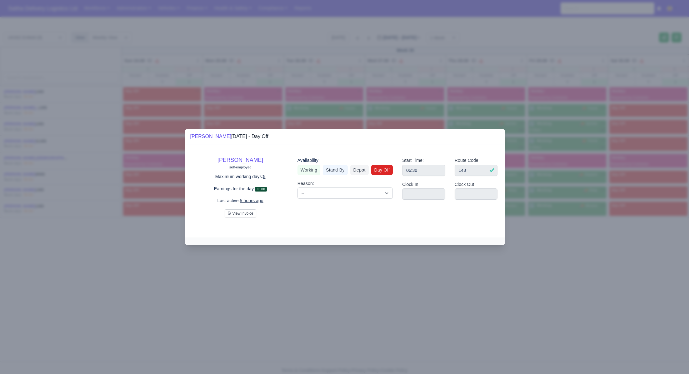
click at [582, 259] on div at bounding box center [344, 187] width 689 height 374
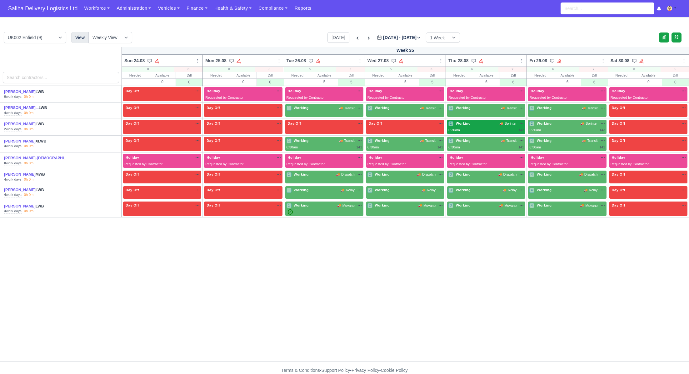
click at [485, 128] on div "6:30am 143" at bounding box center [486, 129] width 76 height 5
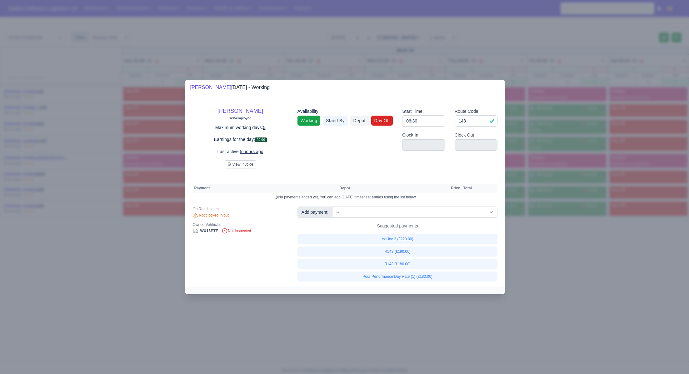
click at [388, 121] on link "Day Off" at bounding box center [382, 121] width 22 height 10
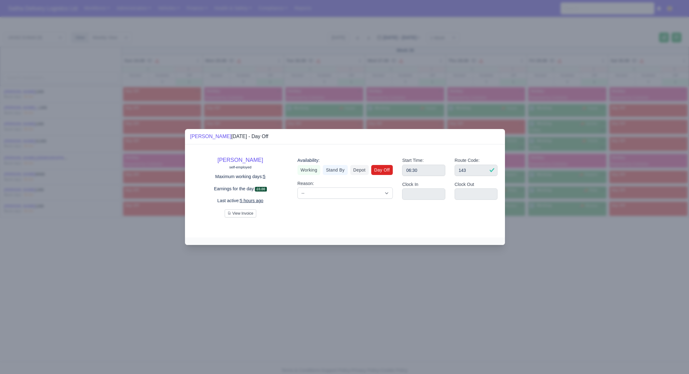
click at [577, 247] on div at bounding box center [344, 187] width 689 height 374
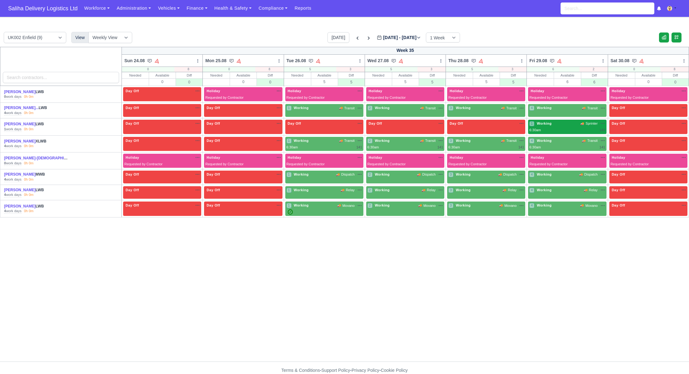
click at [564, 123] on div "1 Working 🚚 Sprinter" at bounding box center [567, 123] width 76 height 5
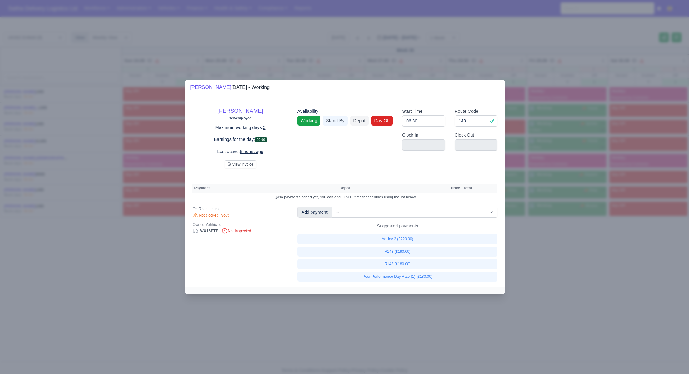
click at [386, 119] on link "Day Off" at bounding box center [382, 121] width 22 height 10
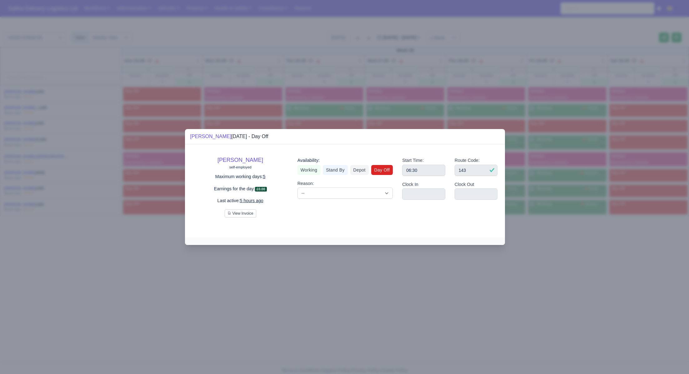
click at [590, 265] on div at bounding box center [344, 187] width 689 height 374
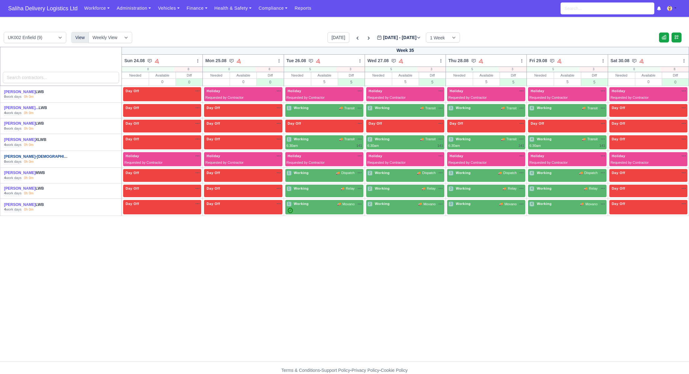
click at [20, 155] on link "Howard Deslandes-Gay..." at bounding box center [43, 156] width 79 height 4
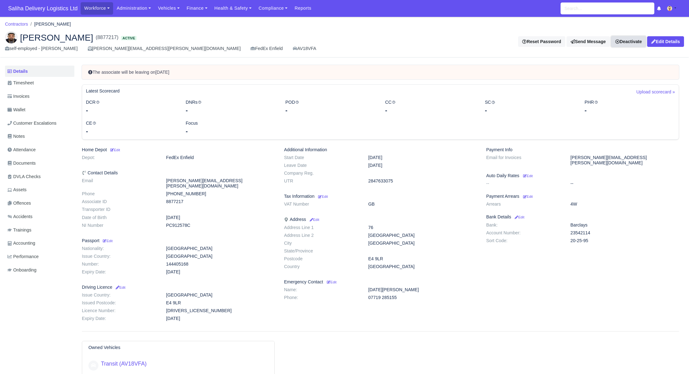
click at [623, 44] on link "Deactivate" at bounding box center [628, 41] width 35 height 11
click at [612, 62] on link "Take off schedule" at bounding box center [620, 62] width 56 height 10
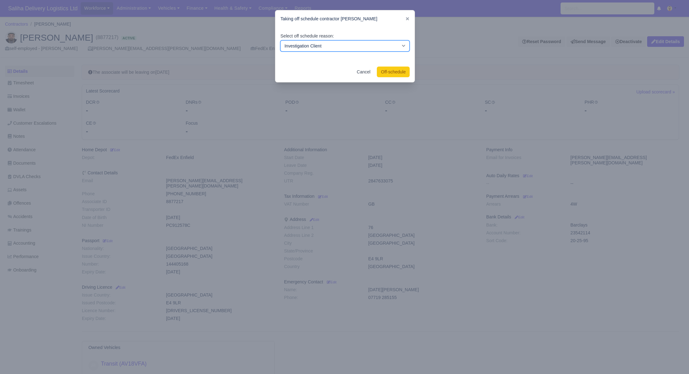
click at [343, 49] on select "Investigation Client Customer Escalation Medical Reason Vacation" at bounding box center [344, 45] width 129 height 11
select select "vacation"
click at [280, 40] on select "Investigation Client Customer Escalation Medical Reason Vacation" at bounding box center [344, 45] width 129 height 11
click at [392, 69] on button "Off-schedule" at bounding box center [393, 72] width 33 height 11
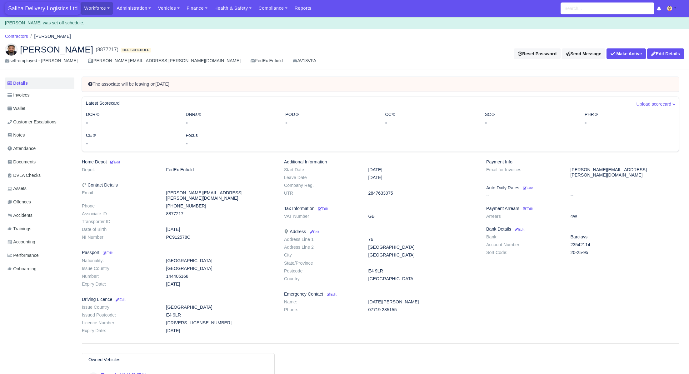
click at [59, 11] on span "Saliha Delivery Logistics Ltd" at bounding box center [43, 8] width 76 height 12
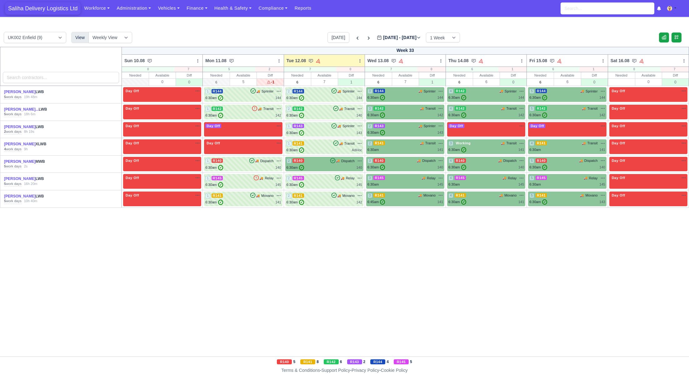
click at [60, 10] on span "Saliha Delivery Logistics Ltd" at bounding box center [43, 8] width 76 height 12
click at [205, 10] on link "Finance" at bounding box center [197, 8] width 28 height 12
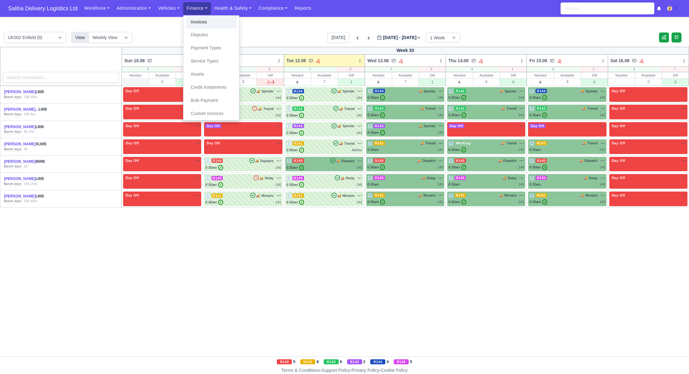
click at [206, 19] on link "Invoices" at bounding box center [211, 22] width 51 height 13
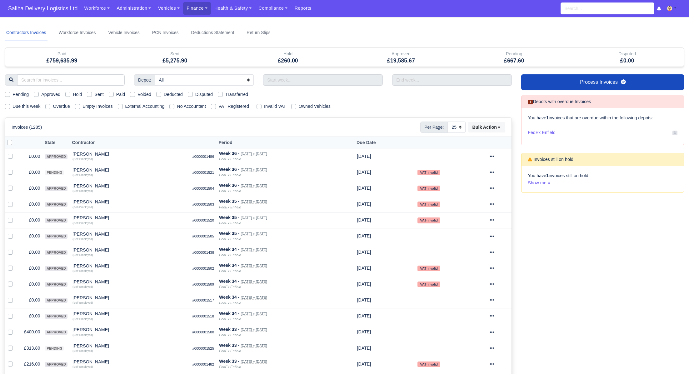
select select "25"
click at [86, 93] on div "Pending Approved Hold Sent Paid Voided Deducted Disputed Transferred" at bounding box center [258, 94] width 516 height 7
click at [94, 93] on label "Sent" at bounding box center [98, 94] width 9 height 7
click at [91, 93] on input "Sent" at bounding box center [89, 93] width 5 height 5
checkbox input "true"
